Goal: Obtain resource: Obtain resource

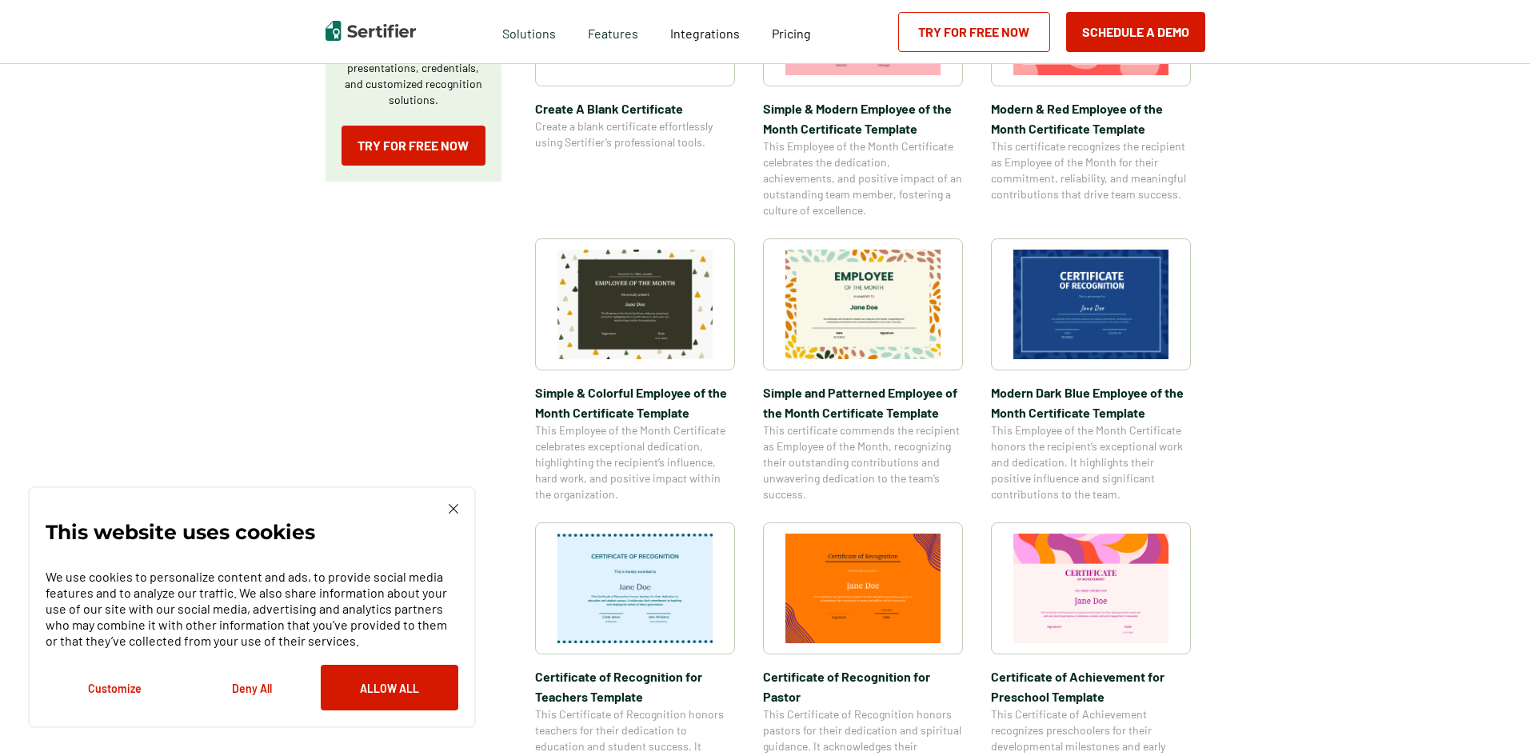
click at [1103, 291] on img at bounding box center [1090, 305] width 155 height 110
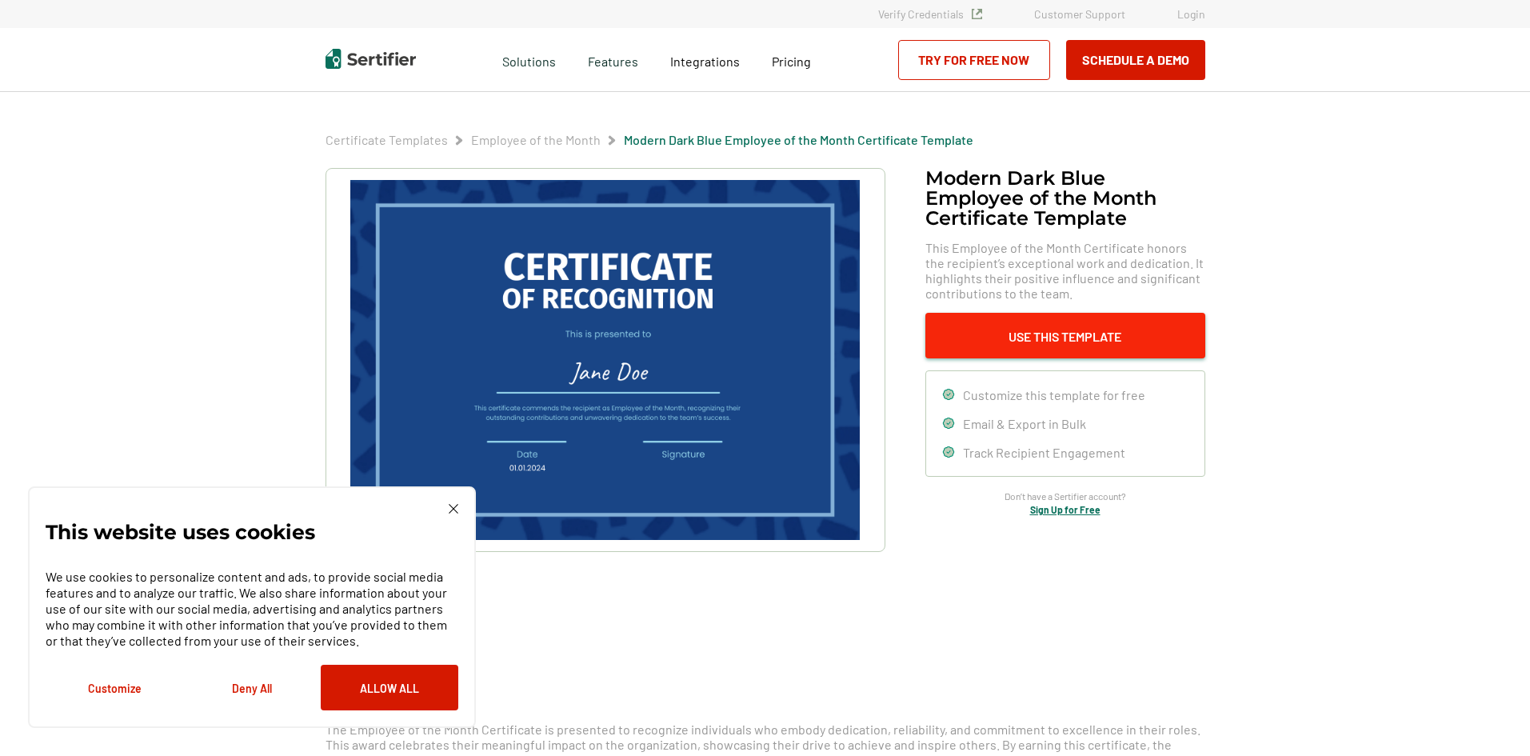
click at [1084, 343] on button "Use This Template" at bounding box center [1065, 336] width 280 height 46
